Goal: Task Accomplishment & Management: Use online tool/utility

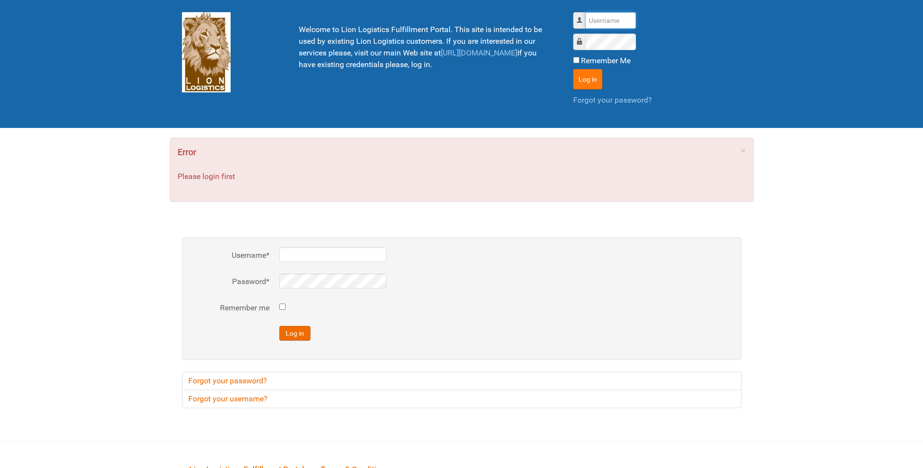
type input "lion"
click at [573, 77] on button "Log in" at bounding box center [587, 79] width 29 height 20
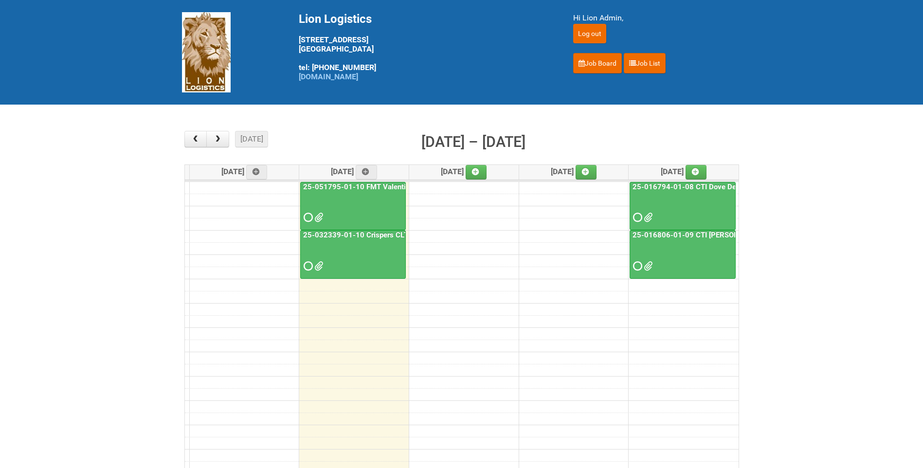
click at [376, 190] on link "25-051795-01-10 FMT Valentino Masc US CLT" at bounding box center [381, 187] width 160 height 9
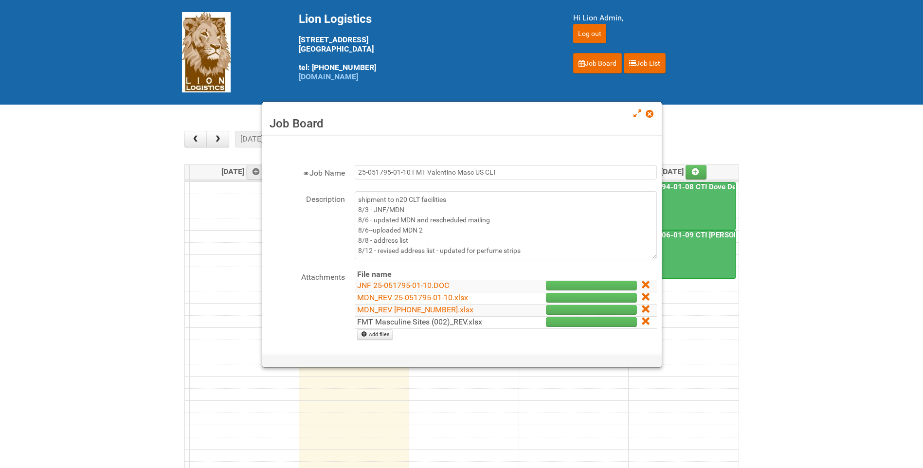
click at [414, 325] on link "FMT Masculine Sites (002)_REV.xlsx" at bounding box center [419, 321] width 125 height 9
click at [650, 112] on span at bounding box center [649, 113] width 7 height 7
